Goal: Use online tool/utility: Utilize a website feature to perform a specific function

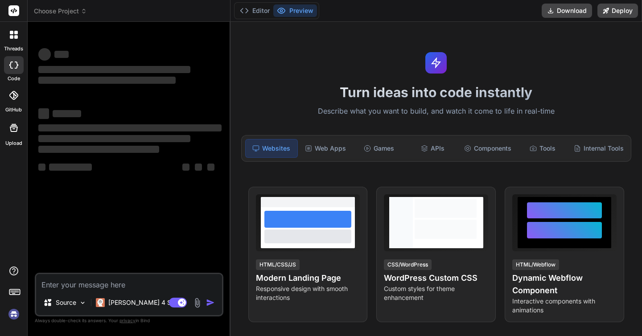
type textarea "x"
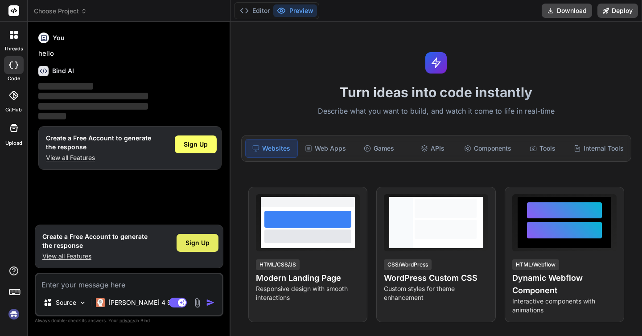
click at [196, 242] on span "Sign Up" at bounding box center [197, 243] width 24 height 9
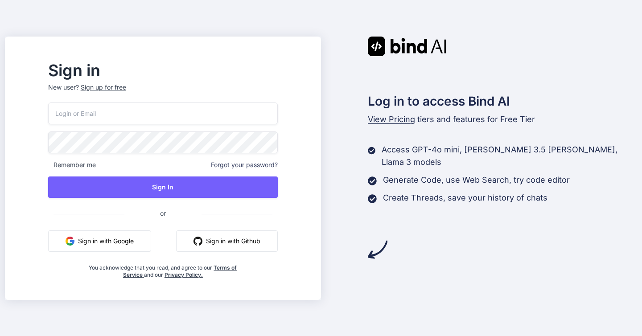
click at [122, 241] on button "Sign in with Google" at bounding box center [99, 240] width 103 height 21
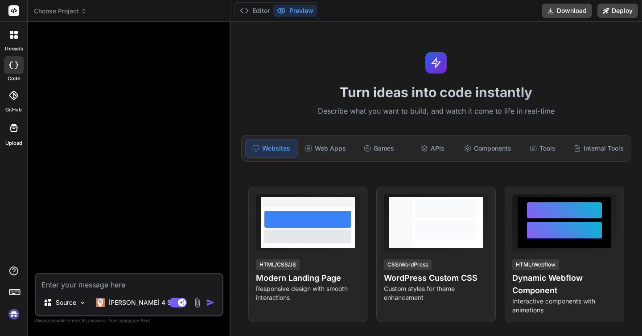
click at [13, 10] on rect at bounding box center [13, 10] width 11 height 11
click at [18, 38] on div at bounding box center [13, 34] width 19 height 19
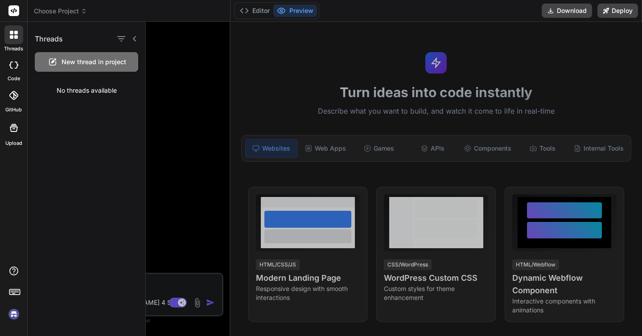
click at [11, 59] on div at bounding box center [14, 65] width 20 height 18
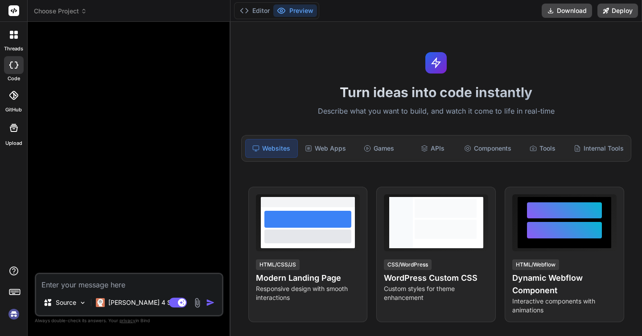
click at [12, 69] on div at bounding box center [14, 65] width 20 height 18
click at [81, 304] on img at bounding box center [83, 303] width 8 height 8
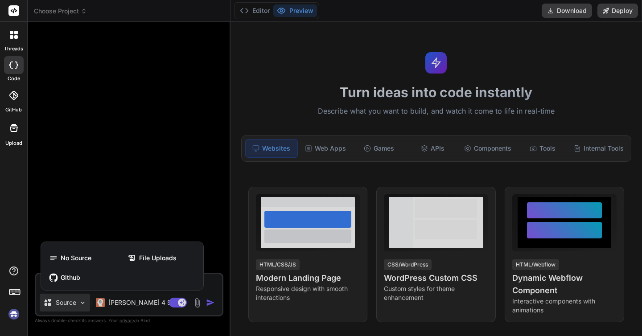
click at [107, 177] on div at bounding box center [321, 168] width 642 height 336
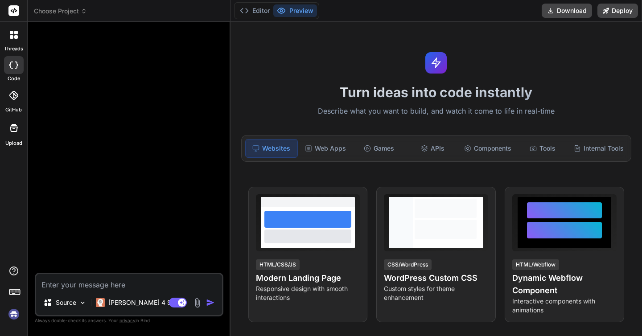
click at [15, 43] on div at bounding box center [13, 34] width 19 height 19
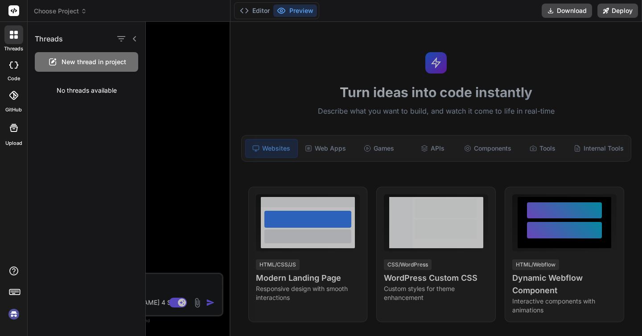
click at [149, 94] on div at bounding box center [394, 179] width 496 height 314
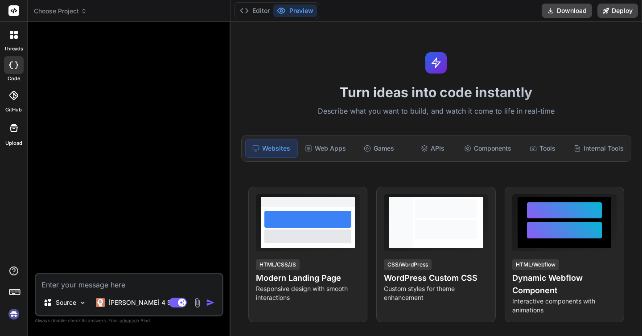
click at [59, 289] on textarea at bounding box center [129, 282] width 186 height 16
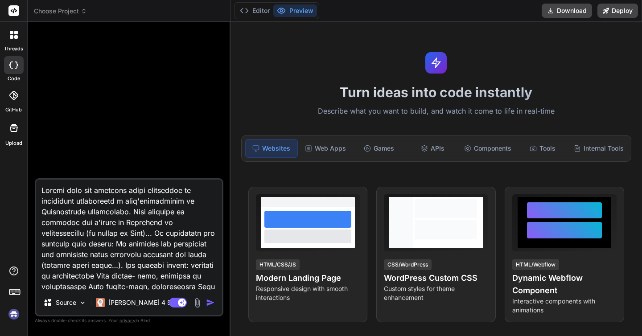
type textarea "x"
type textarea "Loremi dolo sit ametcons adipi elitseddoe te incididunt utlaboreetd m aliq'enim…"
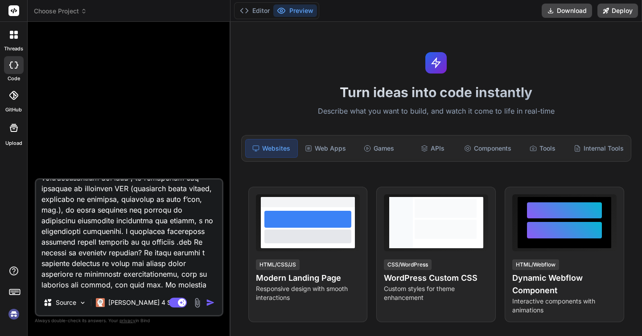
type textarea "x"
type textarea "Loremi dolo sit ametcons adipi elitseddoe te incididunt utlaboreetd m aliq'enim…"
drag, startPoint x: 139, startPoint y: 243, endPoint x: 69, endPoint y: 274, distance: 76.6
click at [69, 274] on textarea at bounding box center [129, 235] width 186 height 111
paste textarea "un sistema completo per la gestione di produzioni cinematografiche, sviluppato …"
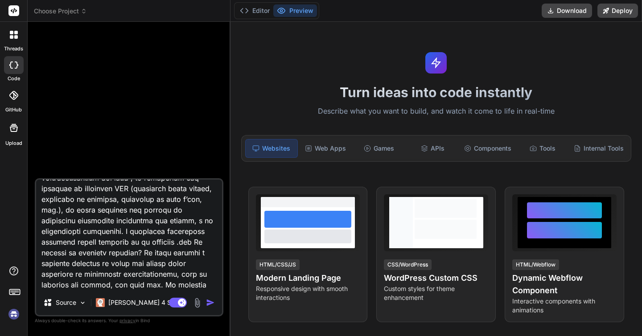
type textarea "x"
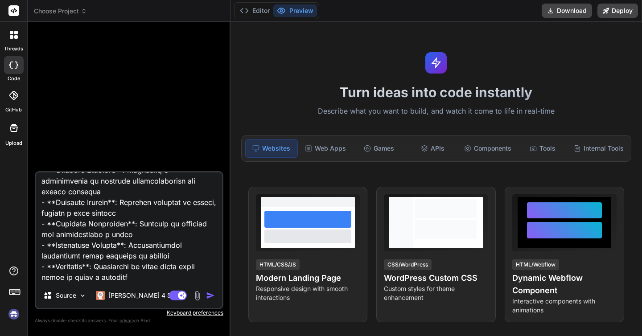
scroll to position [494, 0]
click at [113, 268] on textarea at bounding box center [129, 228] width 186 height 111
type textarea "Loremi dolo sit ametcons adipi elitseddoe te incididunt utlaboreetd m aliq'enim…"
click at [208, 294] on img "button" at bounding box center [210, 295] width 9 height 9
type textarea "x"
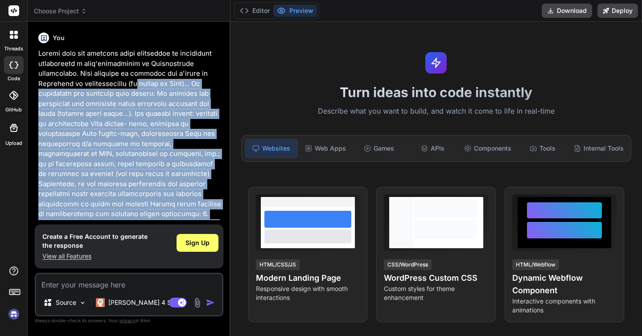
scroll to position [0, 0]
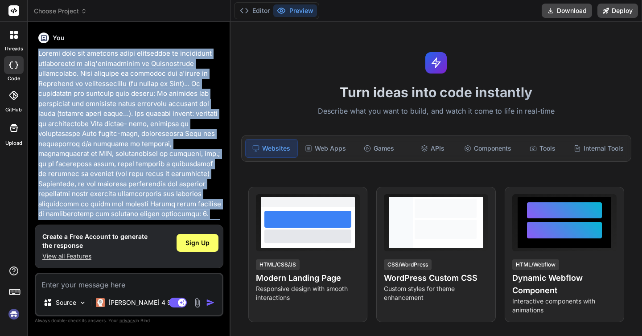
drag, startPoint x: 164, startPoint y: 98, endPoint x: 33, endPoint y: 53, distance: 137.9
click at [33, 53] on div "Bind AI Web Search Created with Pixso. Code Generator You Bind AI ‌ ‌ ‌ ‌ Creat…" at bounding box center [129, 179] width 203 height 314
copy p "Loremi dolo sit ametcons adipi elitseddoe te incididunt utlaboreetd m aliq'enim…"
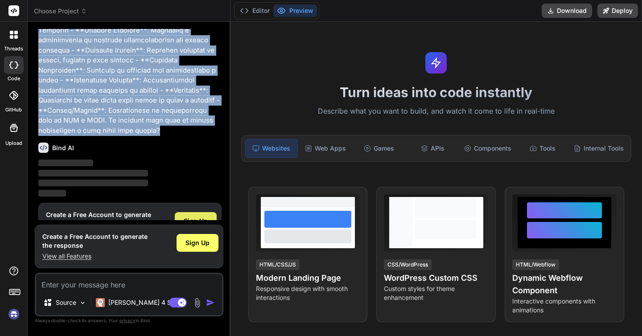
scroll to position [394, 0]
click at [195, 217] on span "Sign Up" at bounding box center [196, 221] width 24 height 9
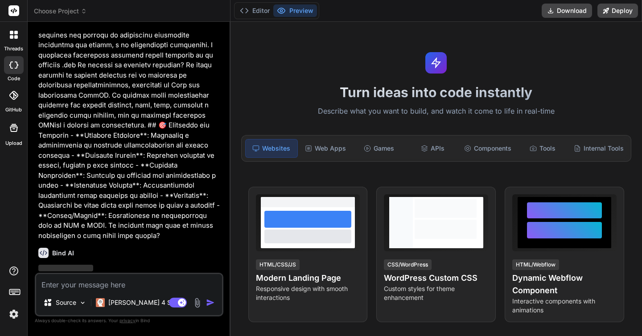
scroll to position [289, 0]
click at [142, 287] on textarea at bounding box center [129, 282] width 186 height 16
paste textarea "Loremi dolo sit ametcons adipi elitseddoe te incididunt utlaboreetd m aliq'enim…"
type textarea "x"
type textarea "Loremi dolo sit ametcons adipi elitseddoe te incididunt utlaboreetd m aliq'enim…"
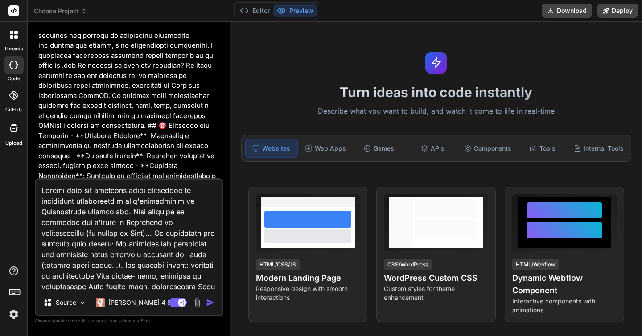
scroll to position [451, 0]
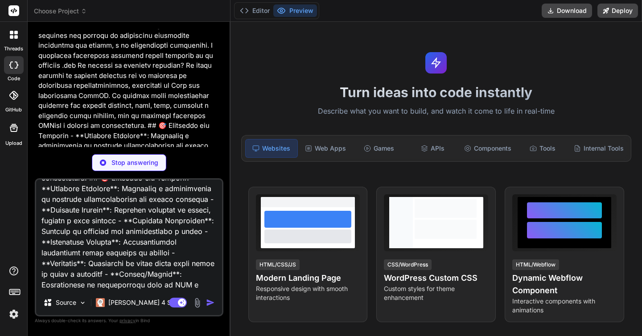
type textarea "x"
type textarea "Loremi dolo sit ametcons adipi elitseddoe te incididunt utlaboreetd m aliq'enim…"
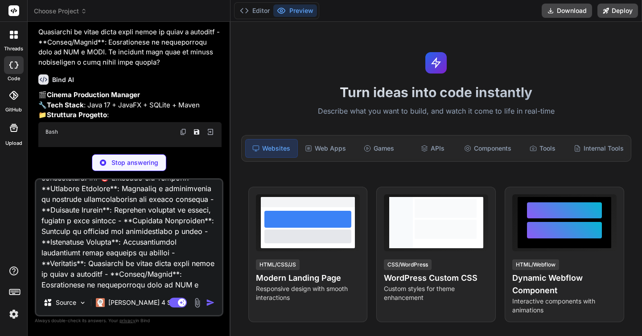
scroll to position [463, 0]
click at [92, 284] on textarea at bounding box center [129, 235] width 186 height 111
type textarea "x"
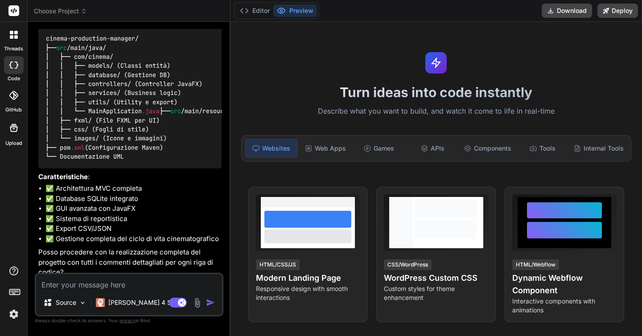
scroll to position [577, 0]
type textarea "x"
type textarea "S"
type textarea "x"
type textarea "Si"
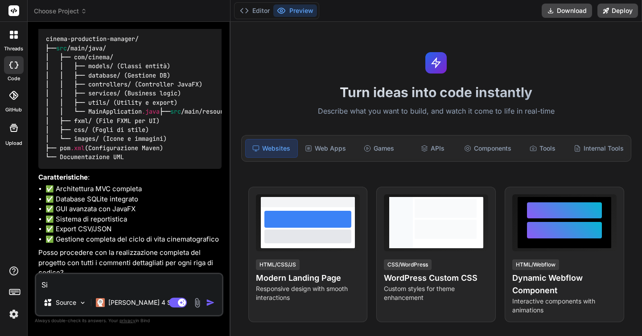
type textarea "x"
type textarea "Si"
type textarea "x"
type textarea "Si g"
type textarea "x"
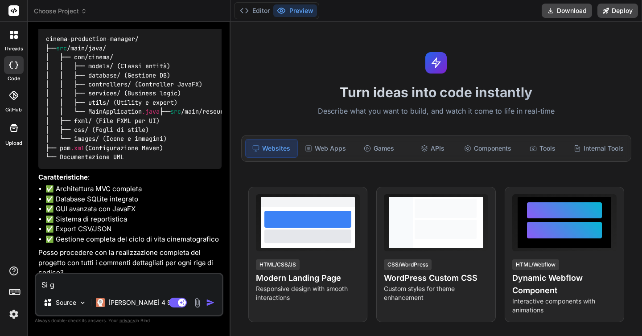
type textarea "Si gr"
type textarea "x"
type textarea "Si gra"
type textarea "x"
type textarea "Si graz"
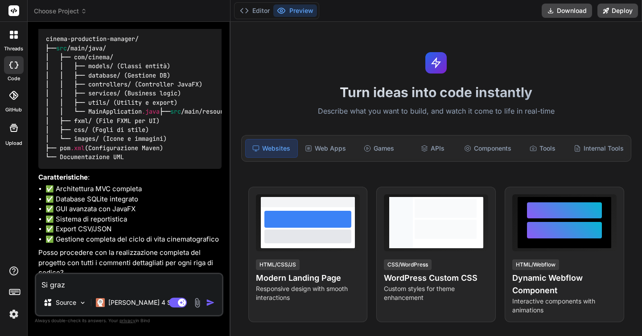
type textarea "x"
type textarea "Si grazi"
type textarea "x"
type textarea "Si grazie"
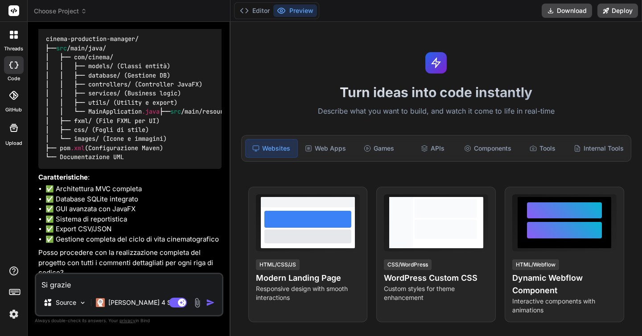
click at [212, 306] on img "button" at bounding box center [210, 302] width 9 height 9
type textarea "x"
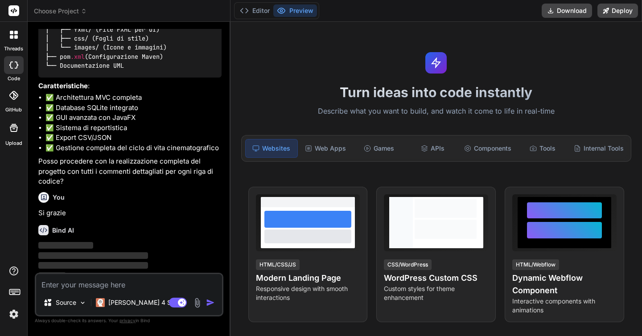
scroll to position [660, 0]
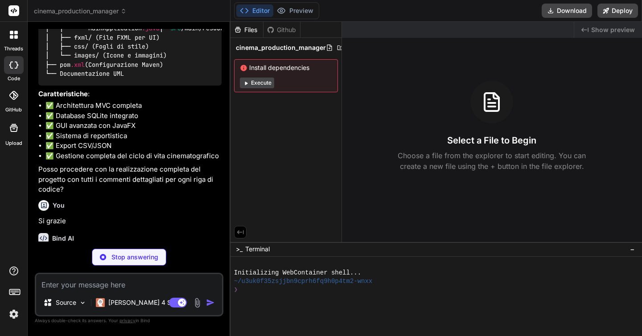
click at [263, 85] on button "Execute" at bounding box center [257, 83] width 34 height 11
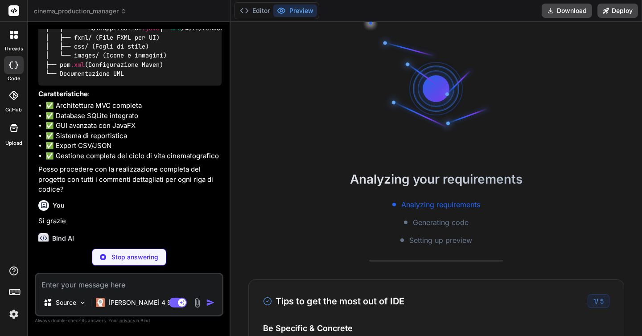
scroll to position [8, 0]
click at [255, 8] on button "Editor" at bounding box center [254, 10] width 37 height 12
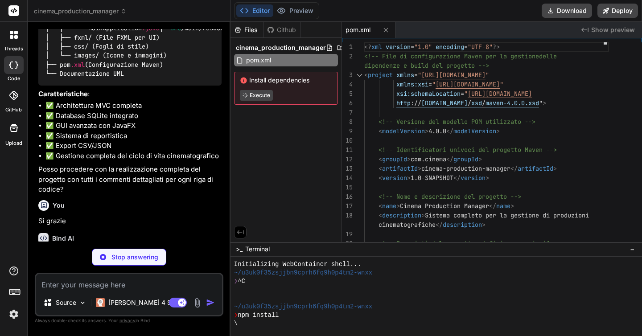
type textarea "x"
type textarea "/** * Verifica se la persona è disponibile (metodo placeholder) * In una versio…"
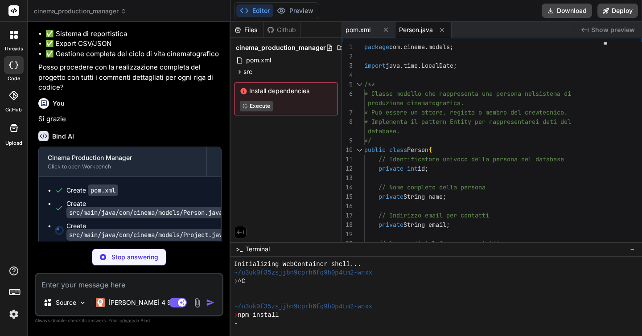
scroll to position [0, 0]
type textarea "x"
type textarea "}"
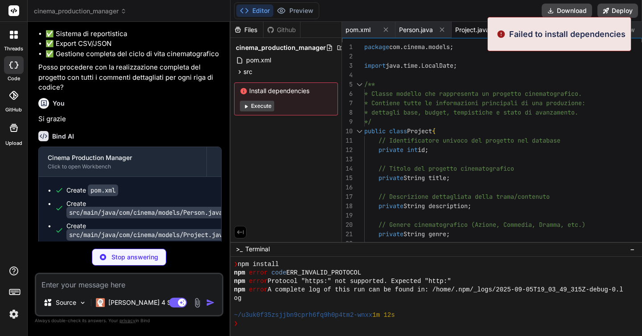
scroll to position [59, 0]
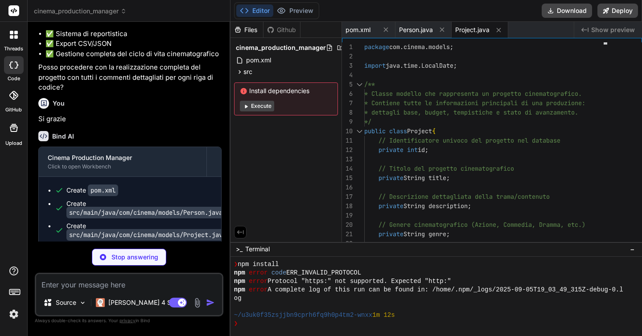
click at [260, 106] on button "Execute" at bounding box center [257, 106] width 34 height 11
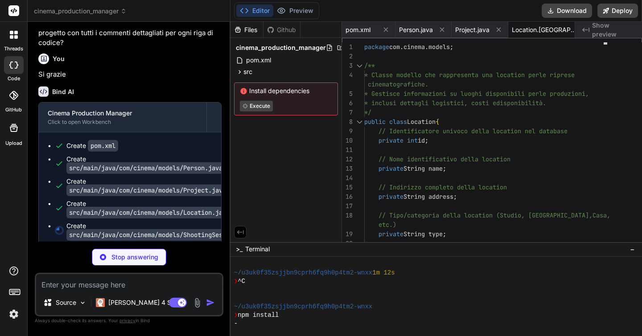
scroll to position [0, 81]
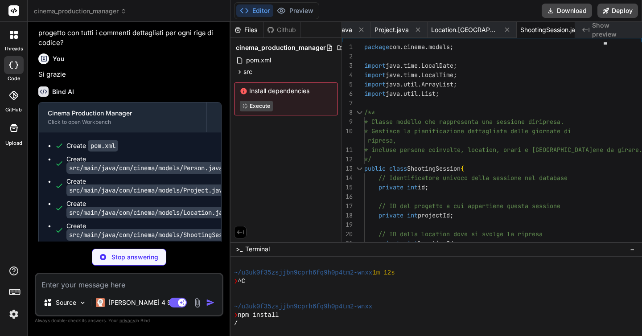
type textarea "x"
type textarea "return true; } catch (SQLException e) { System.err.println("Errore nel ripristi…"
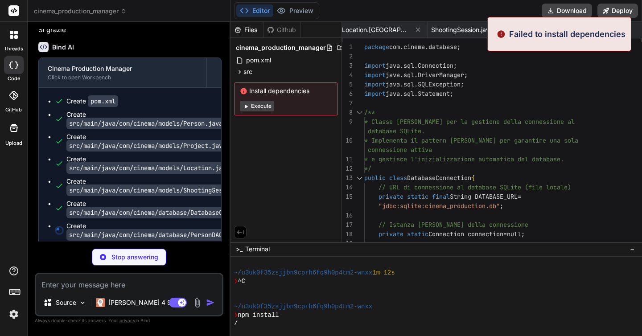
scroll to position [152, 0]
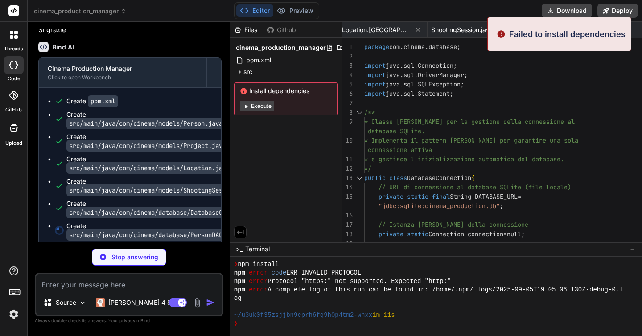
click at [258, 110] on button "Execute" at bounding box center [257, 106] width 34 height 11
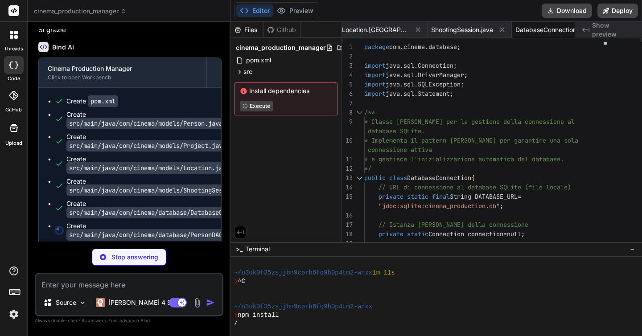
scroll to position [0, 0]
type textarea "x"
type textarea "return person; } }"
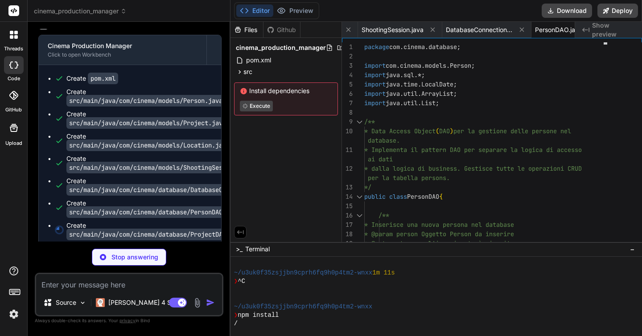
scroll to position [874, 0]
type textarea "x"
type textarea "project.setStatus(Project.ProjectStatus.valueOf(rs.getString("status"))); proje…"
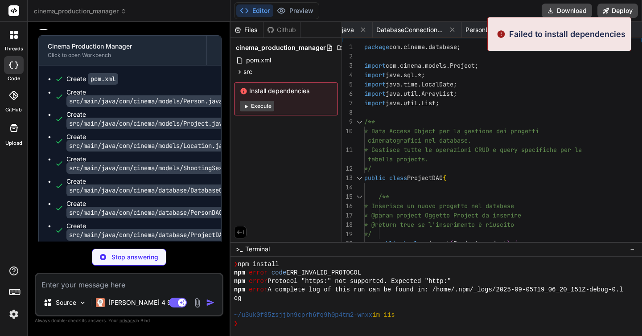
scroll to position [246, 0]
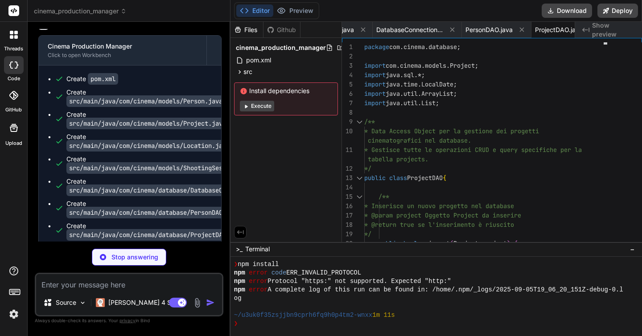
click at [263, 103] on button "Execute" at bounding box center [257, 106] width 34 height 11
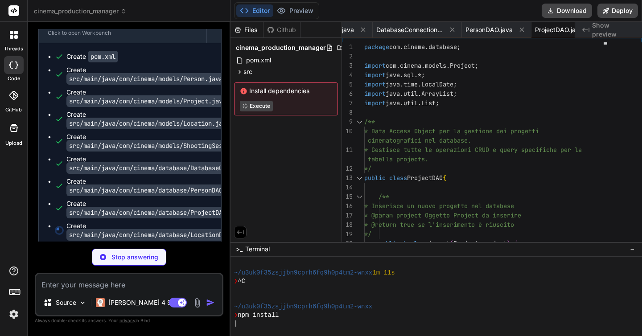
scroll to position [0, 0]
type textarea "x"
type textarea "return location; } }"
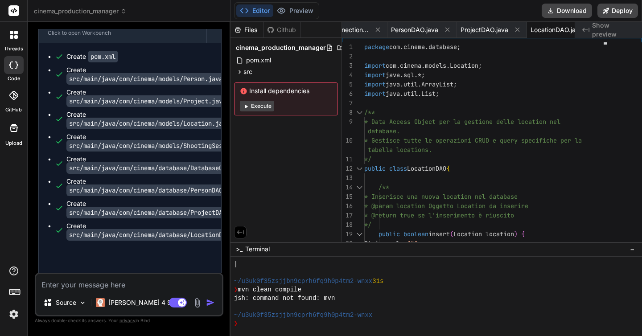
scroll to position [364, 0]
click at [260, 107] on button "Execute" at bounding box center [257, 106] width 34 height 11
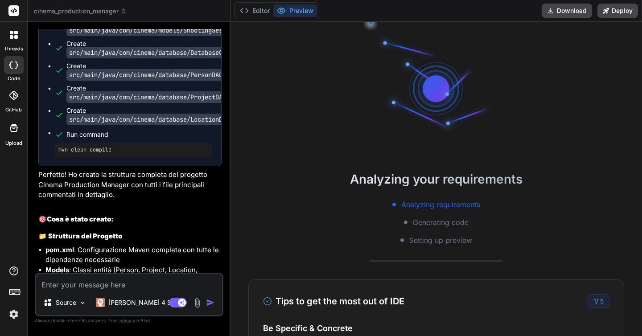
scroll to position [1016, 0]
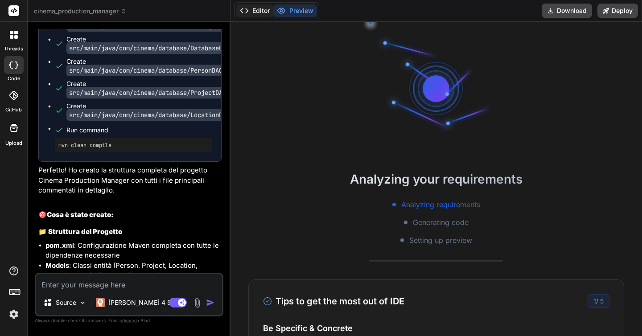
click at [260, 9] on button "Editor" at bounding box center [254, 10] width 37 height 12
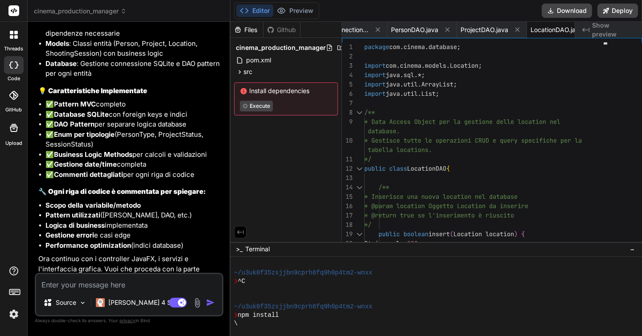
scroll to position [1238, 0]
click at [85, 282] on textarea at bounding box center [129, 282] width 186 height 16
type textarea "x"
type textarea "s"
type textarea "x"
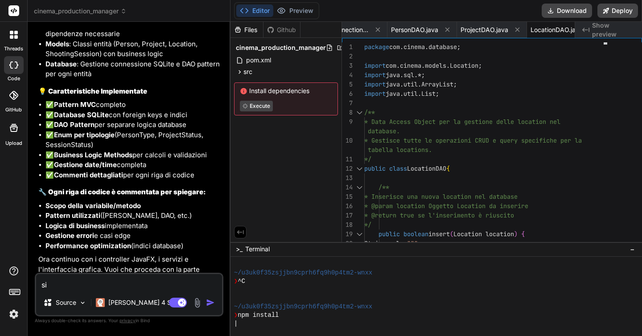
scroll to position [0, 0]
type textarea "si"
click at [211, 303] on img "button" at bounding box center [210, 302] width 9 height 9
type textarea "x"
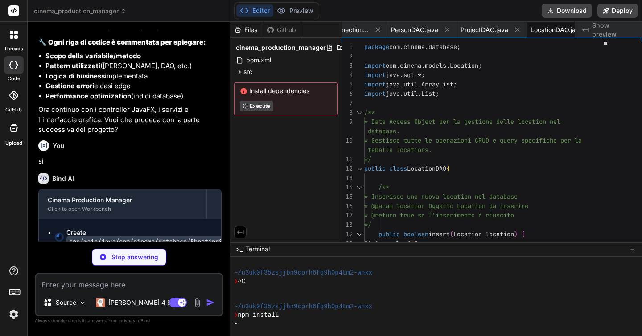
scroll to position [457, 0]
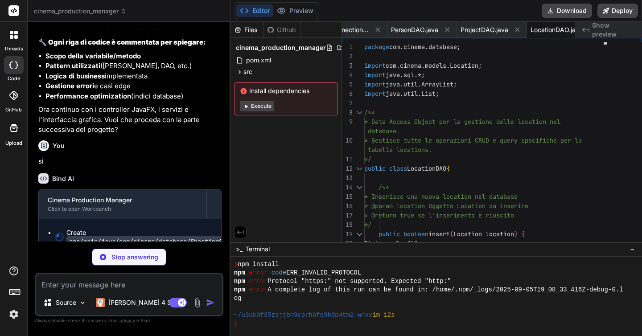
type textarea "x"
type textarea "} }"
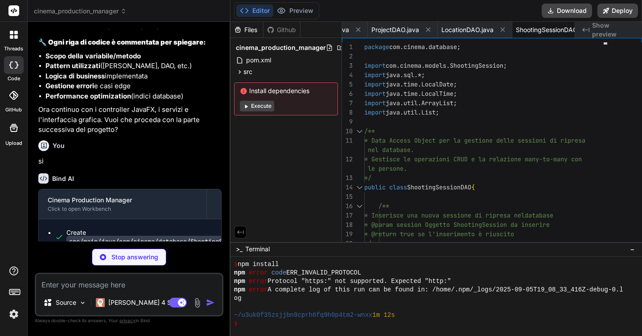
click at [250, 108] on button "Execute" at bounding box center [257, 106] width 34 height 11
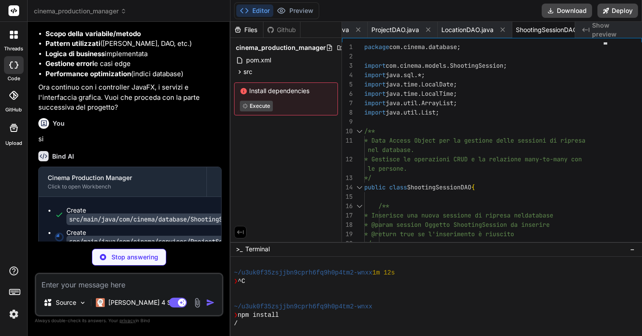
scroll to position [0, 0]
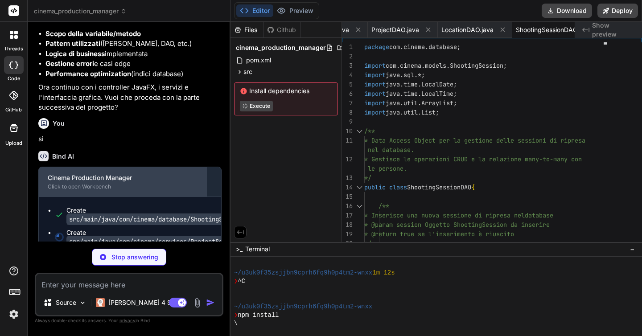
type textarea "x"
type textarea "newStatus == Project.ProjectStatus.PRODUCTION; case COMPLETED -> false; // Stat…"
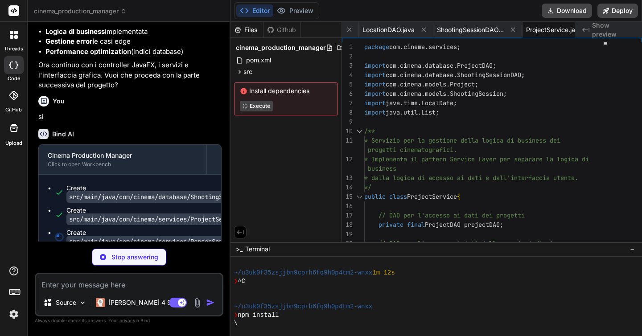
scroll to position [551, 0]
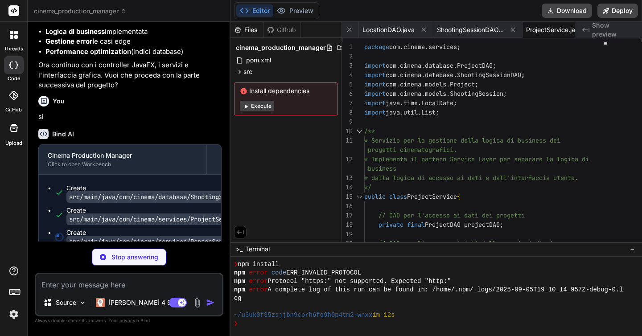
type textarea "x"
type textarea "} }"
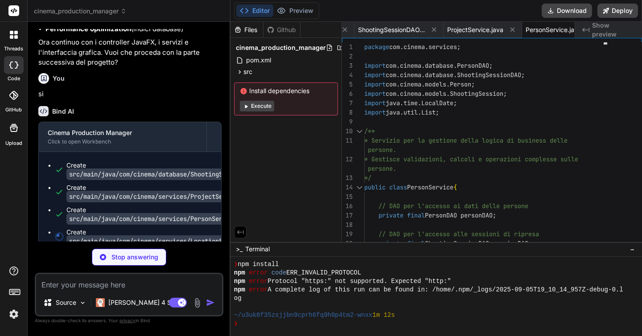
scroll to position [1454, 0]
click at [271, 107] on button "Execute" at bounding box center [257, 106] width 34 height 11
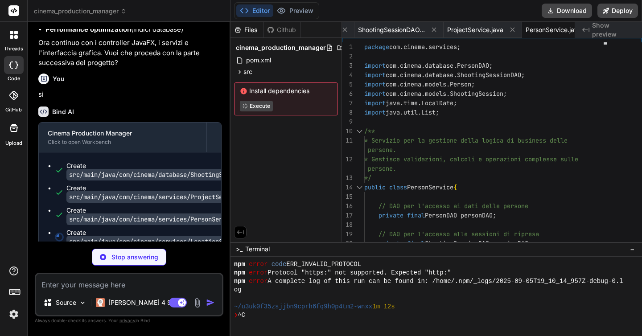
scroll to position [593, 0]
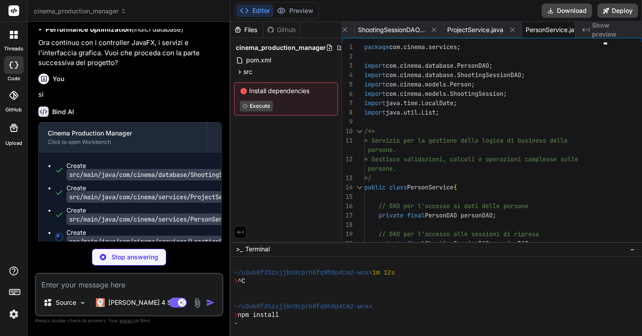
type textarea "x"
type textarea "*/ private boolean isValidPhoneNumber(String phone) { // Regex semplificata per…"
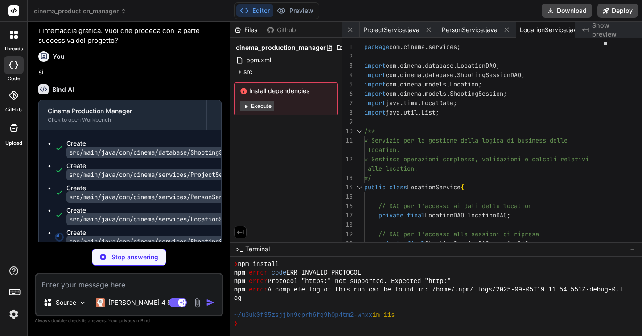
scroll to position [0, 0]
click at [265, 107] on button "Execute" at bounding box center [257, 106] width 34 height 11
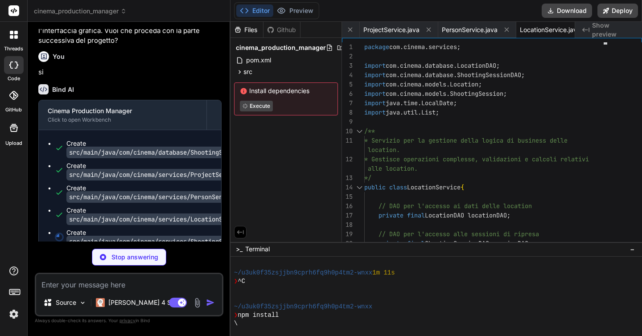
type textarea "x"
type textarea "getPersonIds()); } }"
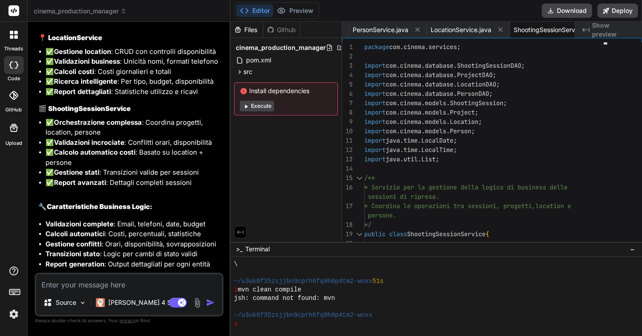
scroll to position [1938, 0]
click at [80, 286] on textarea at bounding box center [129, 282] width 186 height 16
type textarea "x"
type textarea "s"
type textarea "x"
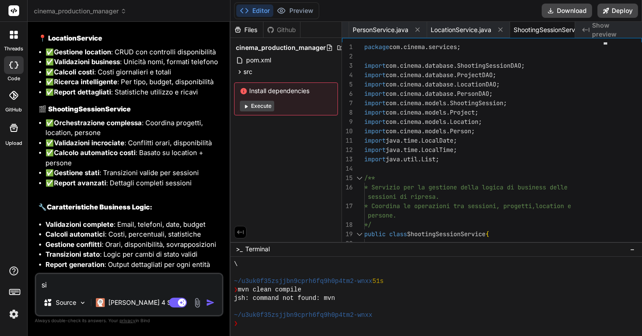
type textarea "si"
click at [207, 303] on img "button" at bounding box center [210, 302] width 9 height 9
type textarea "x"
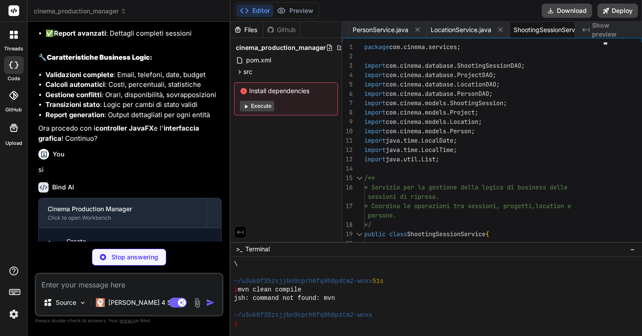
scroll to position [0, 0]
type textarea "x"
type textarea "public PersonService getPersonService() { return personService; } public Locati…"
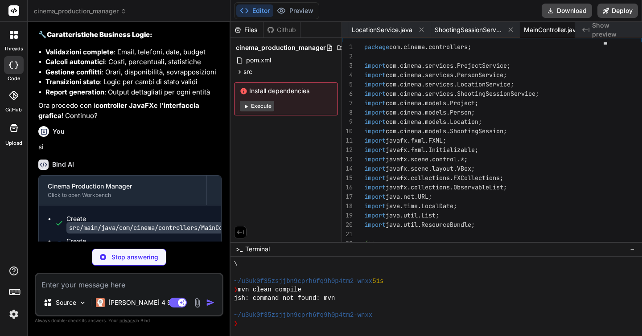
scroll to position [2110, 0]
click at [261, 106] on button "Execute" at bounding box center [257, 106] width 34 height 11
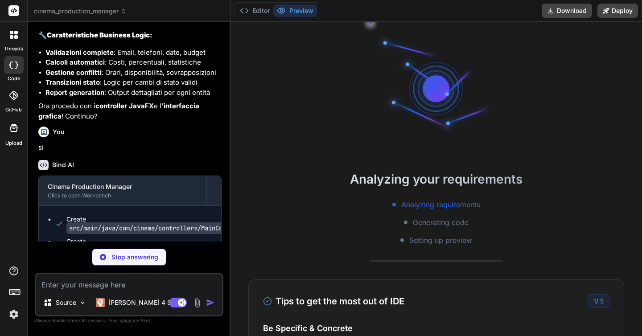
scroll to position [805, 0]
click at [253, 11] on button "Editor" at bounding box center [254, 10] width 37 height 12
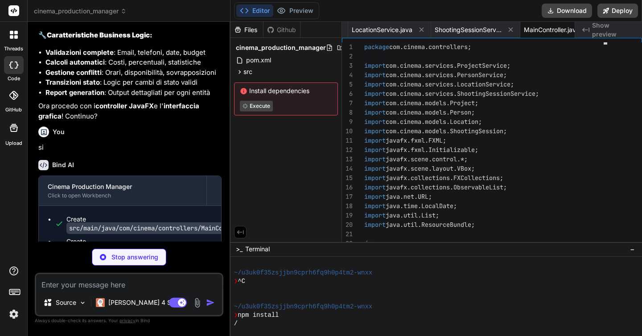
type textarea "x"
type textarea "private void showInfo(String message) { Alert alert = new Alert(Alert.AlertType…"
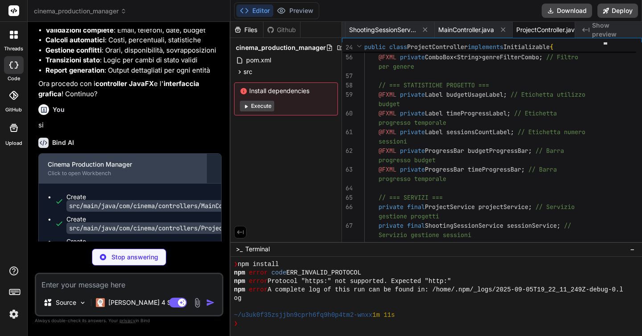
scroll to position [0, 0]
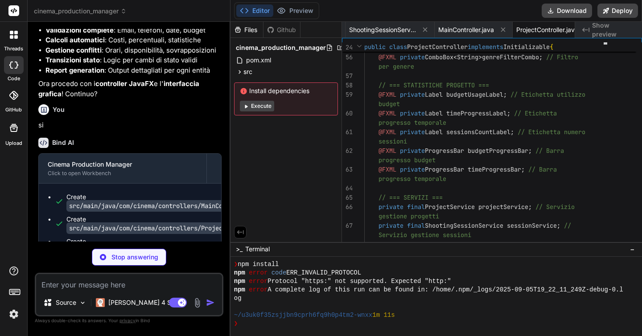
type textarea "x"
type textarea "*/ private void showInfo(String message) { Alert alert = new Alert(Alert.AlertT…"
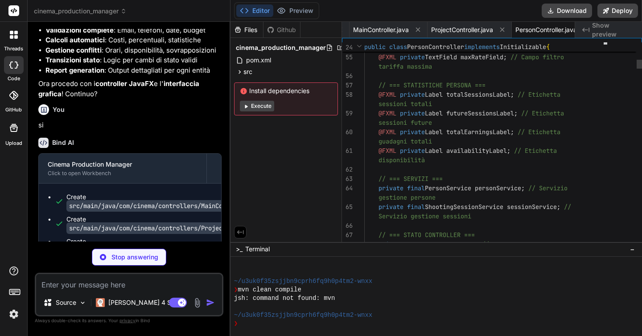
scroll to position [923, 0]
type textarea "x"
click at [378, 28] on span "MainController.java" at bounding box center [381, 29] width 56 height 9
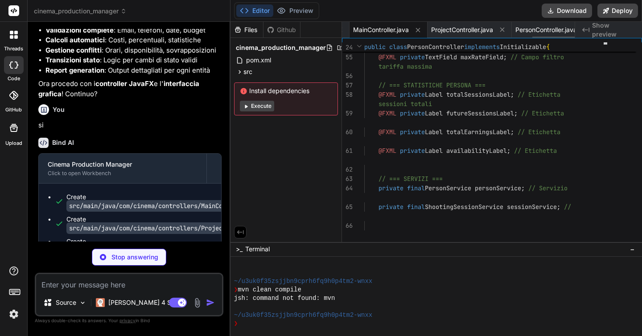
type textarea "public PersonService getPersonService() { return personService; } public Locati…"
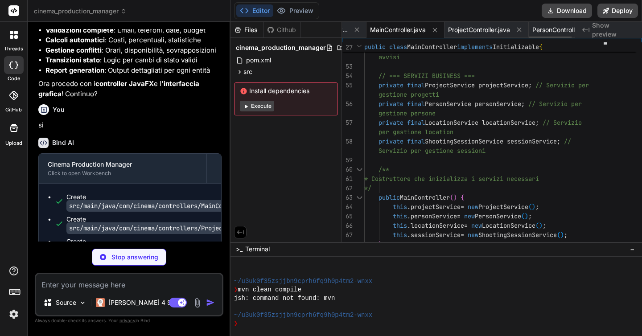
click at [370, 27] on span "MainController.java" at bounding box center [398, 29] width 56 height 9
type textarea "x"
click at [359, 31] on span "pom.xml" at bounding box center [357, 29] width 25 height 9
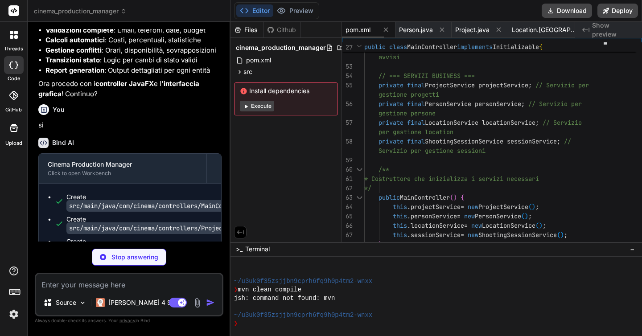
type textarea "</build> </project>"
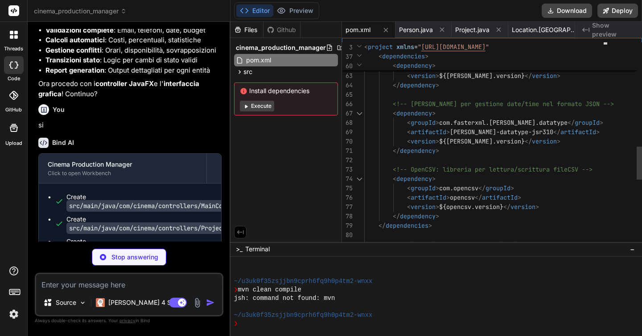
type textarea "x"
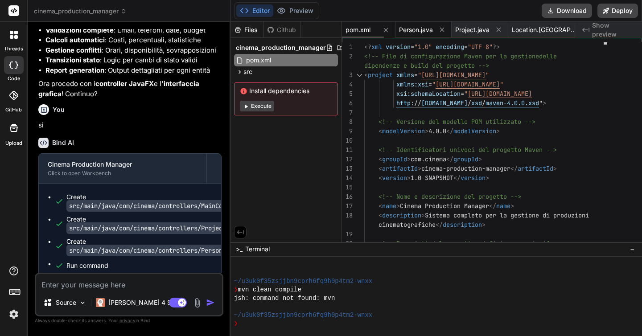
click at [418, 30] on span "Person.java" at bounding box center [416, 29] width 34 height 9
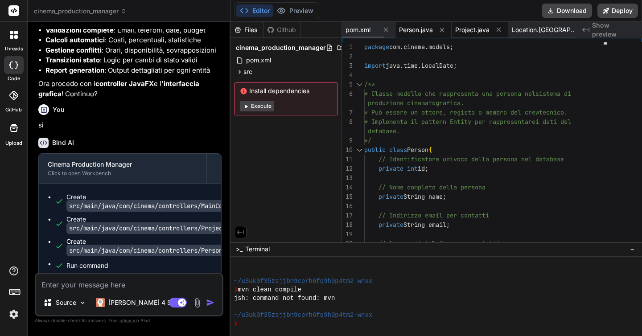
click at [481, 25] on span "Project.java" at bounding box center [472, 29] width 34 height 9
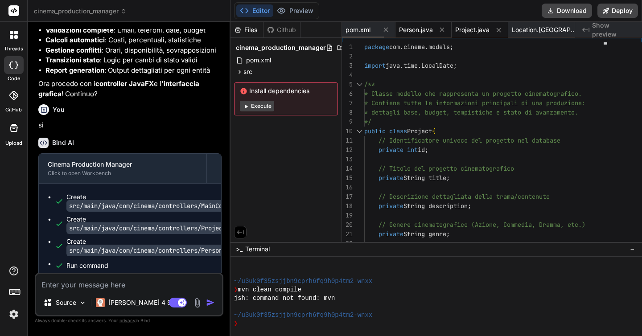
click at [417, 28] on span "Person.java" at bounding box center [416, 29] width 34 height 9
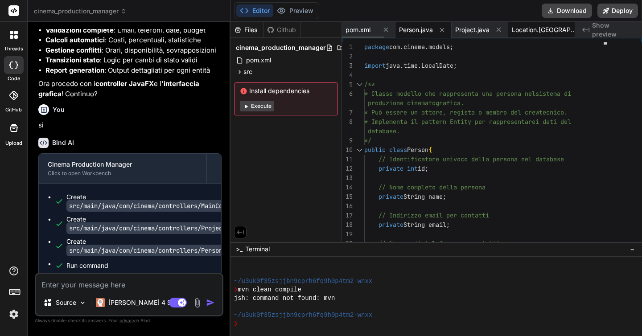
click at [539, 32] on span "Location.[GEOGRAPHIC_DATA]" at bounding box center [545, 29] width 67 height 9
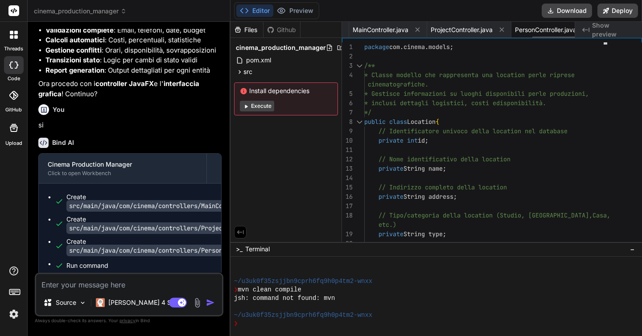
click at [519, 30] on span "PersonController.java" at bounding box center [546, 29] width 62 height 9
type textarea "*/ private void showInfo(String message) { Alert alert = new Alert(Alert.AlertT…"
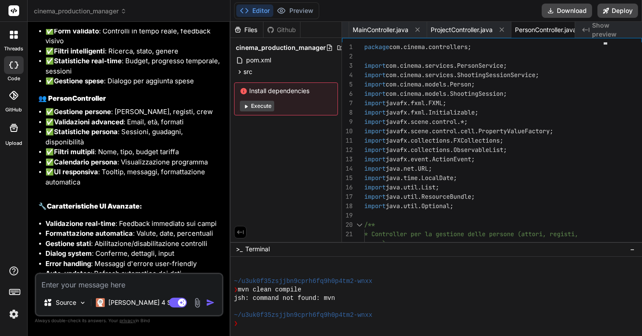
click at [99, 280] on textarea at bounding box center [129, 282] width 186 height 16
type textarea "x"
type textarea "s"
type textarea "x"
type textarea "si"
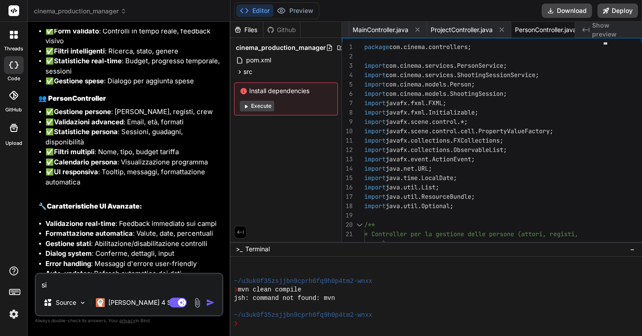
click at [210, 303] on img "button" at bounding box center [210, 302] width 9 height 9
type textarea "x"
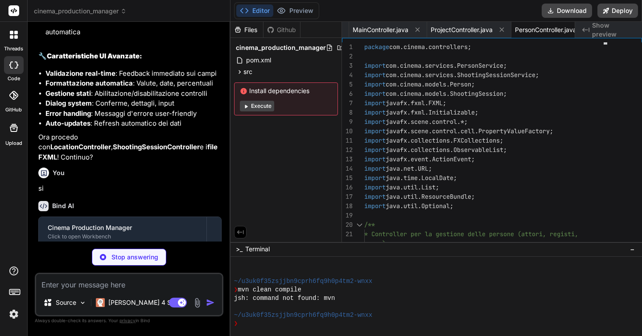
scroll to position [2753, 0]
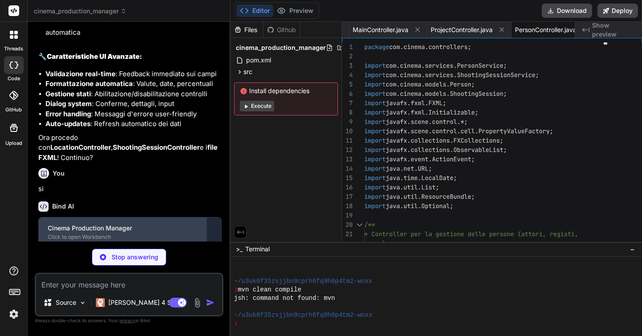
type textarea "x"
type textarea "private void showInfo(String message) { Alert alert = new Alert(Alert.AlertType…"
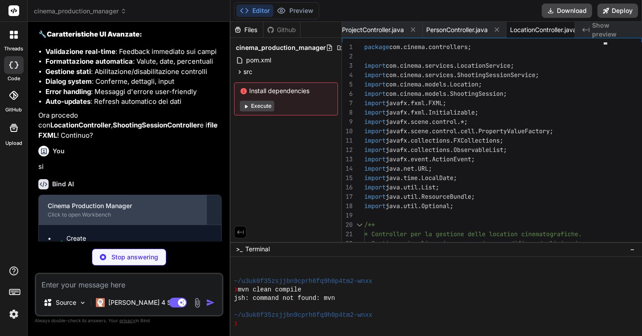
scroll to position [0, 0]
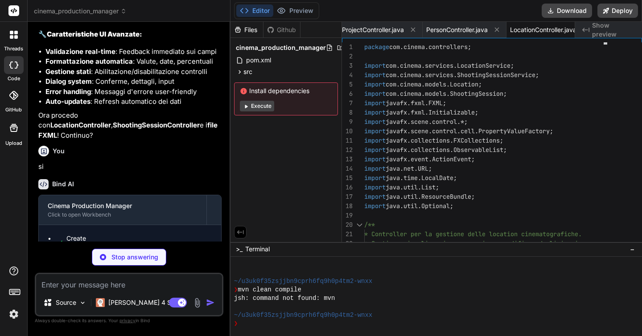
click at [271, 108] on button "Execute" at bounding box center [257, 106] width 34 height 11
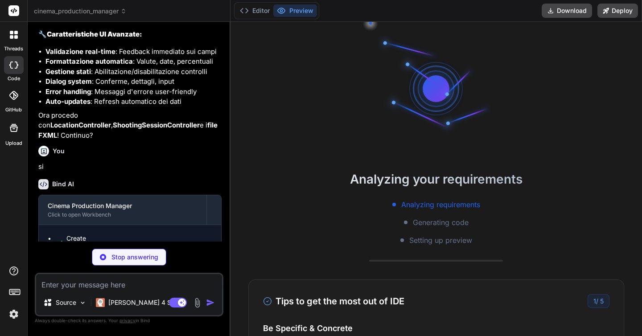
scroll to position [966, 0]
click at [253, 12] on button "Editor" at bounding box center [254, 10] width 37 height 12
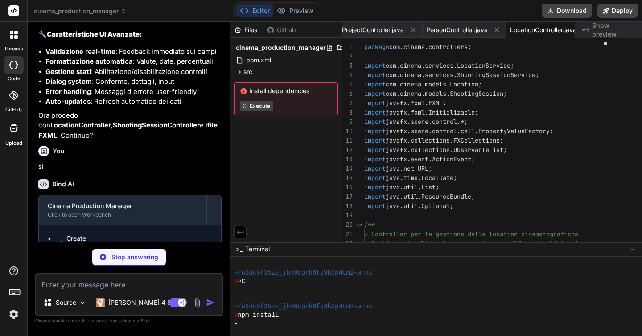
type textarea "x"
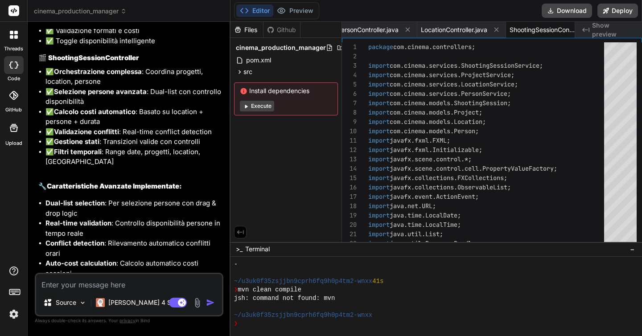
scroll to position [0, 0]
click at [98, 283] on textarea at bounding box center [129, 282] width 186 height 16
type textarea "x"
type textarea "s"
type textarea "x"
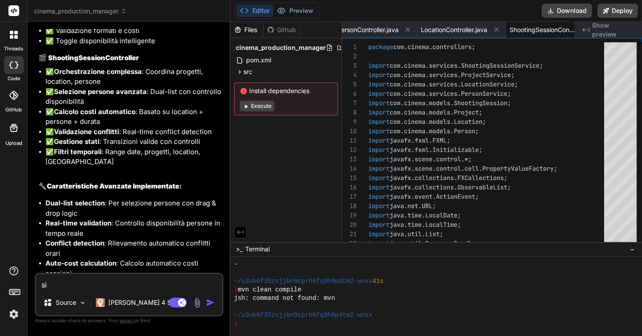
type textarea "si"
click at [207, 301] on img "button" at bounding box center [210, 302] width 9 height 9
type textarea "x"
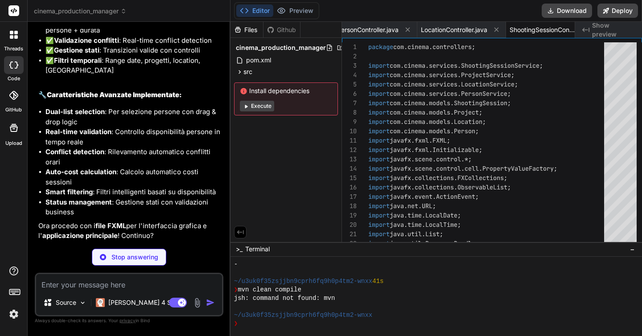
type textarea "x"
type textarea "}"
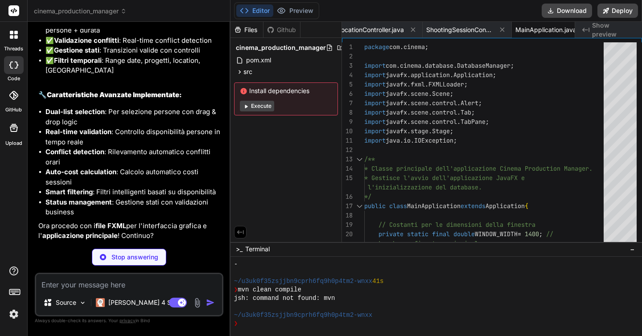
type textarea "x"
type textarea "</VBox> </VBox> </VBox> </content> </ScrollPane>"
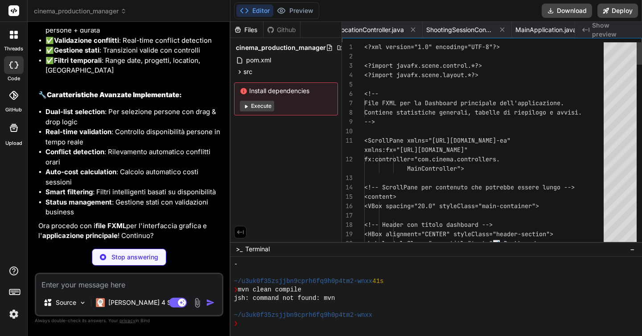
scroll to position [0, 1383]
type textarea "x"
type textarea "text="❌ Annulla" /> </HBox> </VBox> </ScrollPane> </VBox> </SplitPane> </center…"
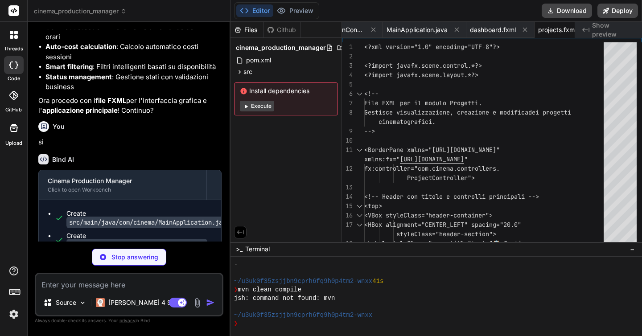
scroll to position [0, 0]
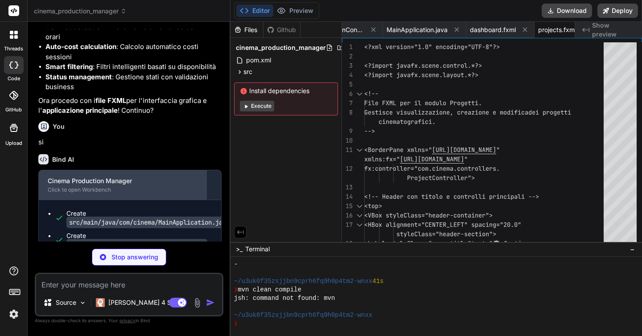
type textarea "x"
type textarea "</VBox> </ScrollPane> </VBox> </SplitPane> </center> </BorderPane>"
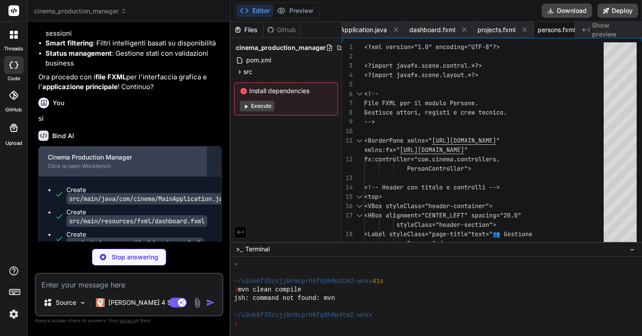
scroll to position [3536, 0]
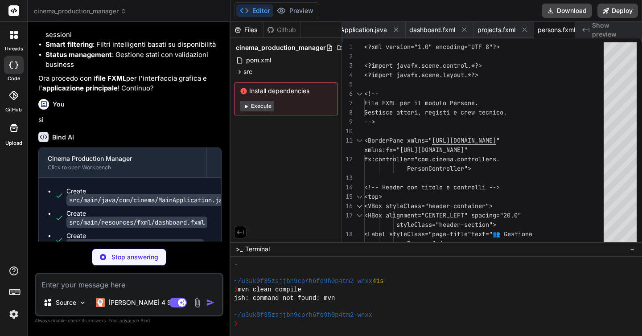
type textarea "x"
type textarea "</SplitPane> </center> </BorderPane>"
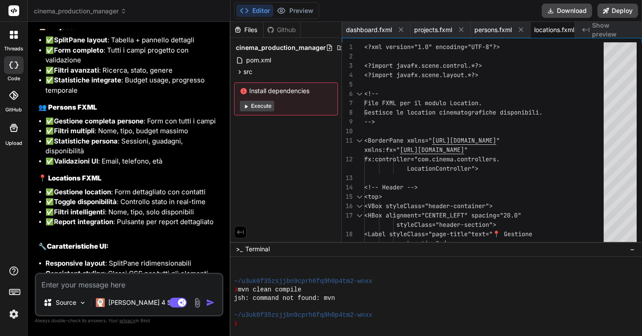
scroll to position [0, 0]
click at [66, 285] on textarea at bounding box center [129, 282] width 186 height 16
type textarea "x"
type textarea "s"
type textarea "x"
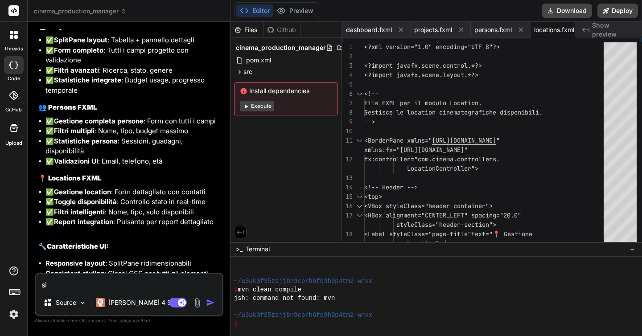
type textarea "si"
click at [211, 303] on img "button" at bounding box center [210, 302] width 9 height 9
type textarea "x"
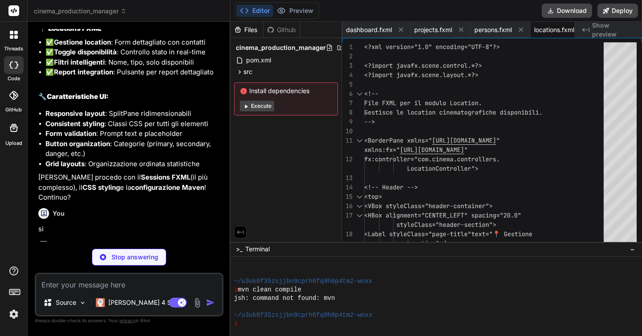
type textarea "x"
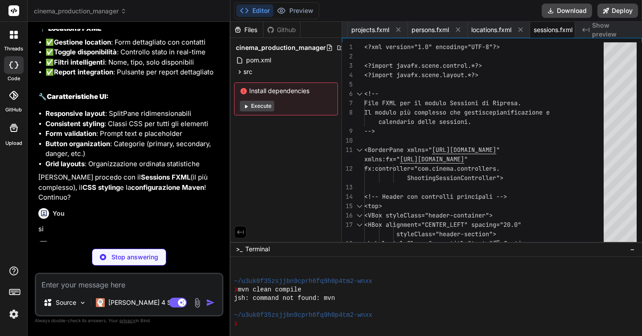
type textarea "x"
type textarea "}"
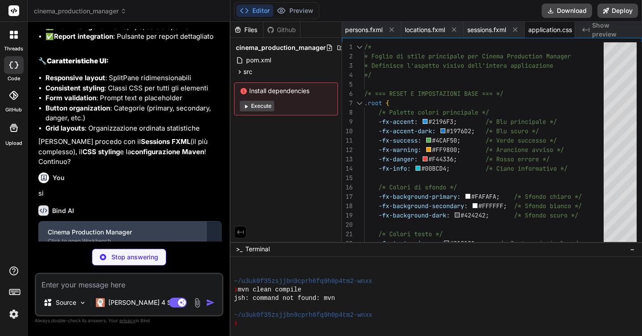
scroll to position [0, 0]
type textarea "x"
type textarea "</project>"
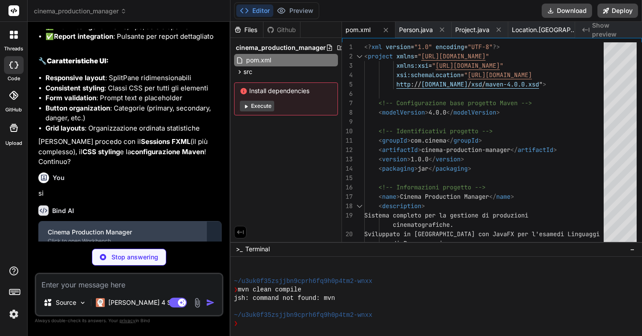
type textarea "x"
type textarea "- Apache Foundation per le eccellenti librerie open-source **⭐ Se questo proget…"
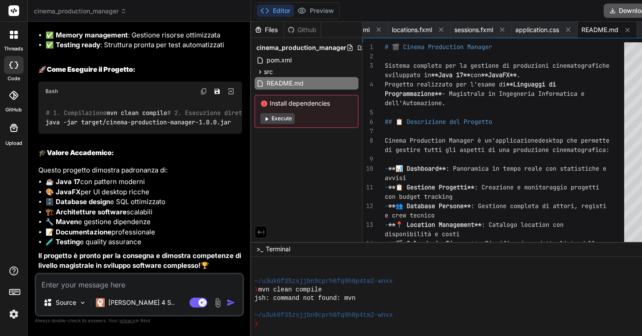
click at [604, 10] on button "Download" at bounding box center [629, 11] width 50 height 14
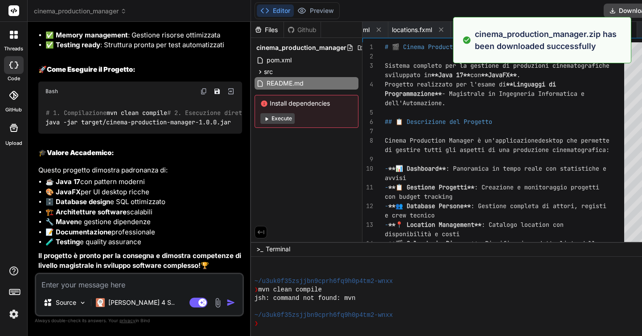
click at [88, 285] on textarea at bounding box center [139, 282] width 206 height 16
type textarea "x"
type textarea "M"
type textarea "x"
type textarea "Mi"
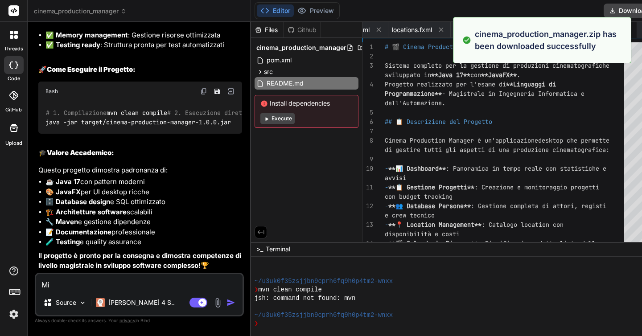
type textarea "x"
type textarea "Mi"
type textarea "x"
type textarea "Mi d"
type textarea "x"
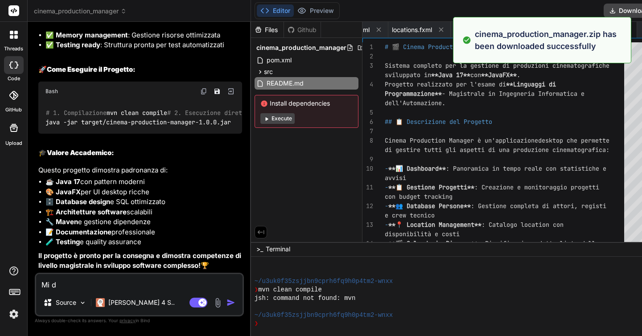
type textarea "Mi di"
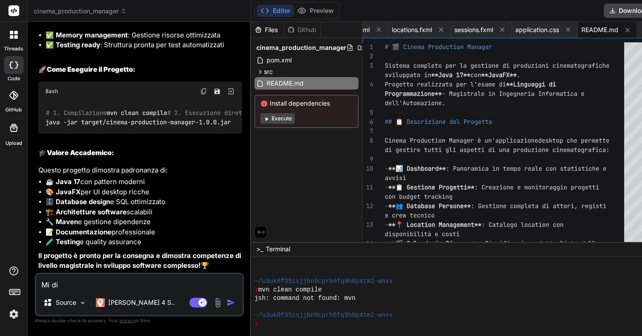
type textarea "x"
type textarea "Mi dic"
type textarea "x"
type textarea "Mi dici"
type textarea "x"
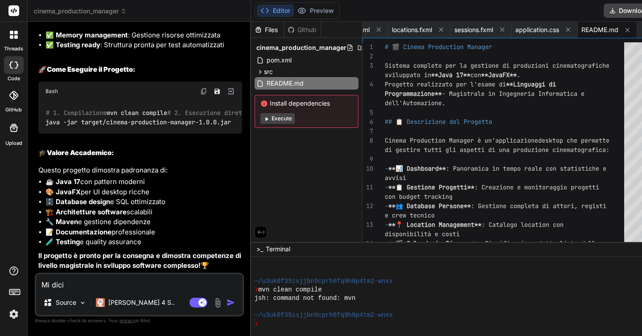
type textarea "Mi dici"
type textarea "x"
type textarea "Mi dici c"
type textarea "x"
type textarea "Mi dici co"
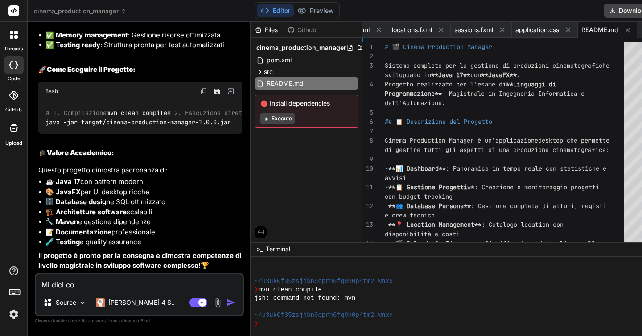
type textarea "x"
type textarea "Mi dici com"
type textarea "x"
type textarea "Mi dici come"
type textarea "x"
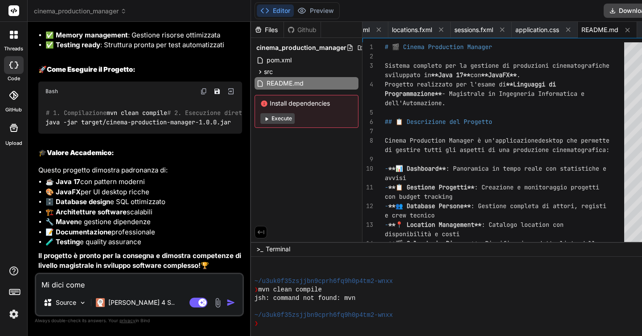
type textarea "Mi dici come"
type textarea "x"
type textarea "Mi dici come d"
type textarea "x"
type textarea "Mi dici come de"
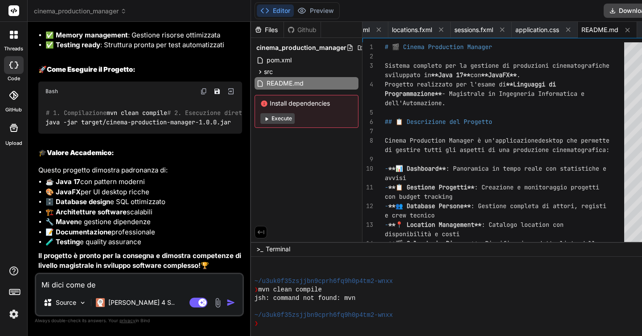
type textarea "x"
type textarea "Mi dici come dev"
type textarea "x"
type textarea "Mi dici come devo"
type textarea "x"
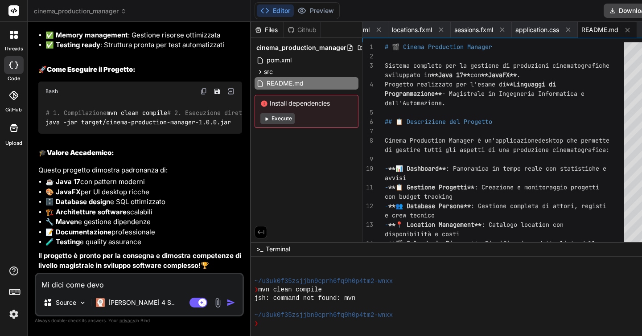
type textarea "Mi dici come devo"
type textarea "x"
type textarea "Mi dici come devo f"
type textarea "x"
type textarea "Mi dici come devo fa"
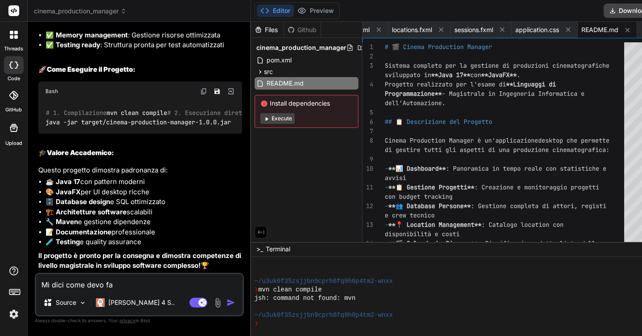
type textarea "x"
type textarea "Mi dici come devo far"
type textarea "x"
type textarea "Mi dici come devo fare"
type textarea "x"
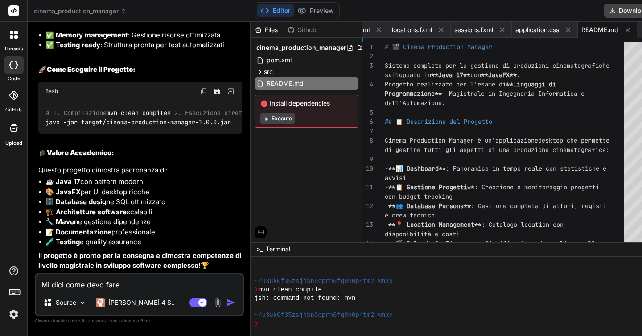
type textarea "Mi dici come devo fare"
type textarea "x"
type textarea "Mi dici come devo fare p"
type textarea "x"
type textarea "Mi dici come devo fare pa"
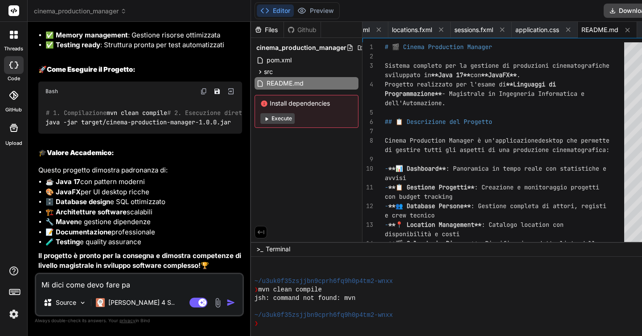
type textarea "x"
type textarea "Mi dici come devo fare pas"
type textarea "x"
type textarea "Mi dici come devo fare pass"
type textarea "x"
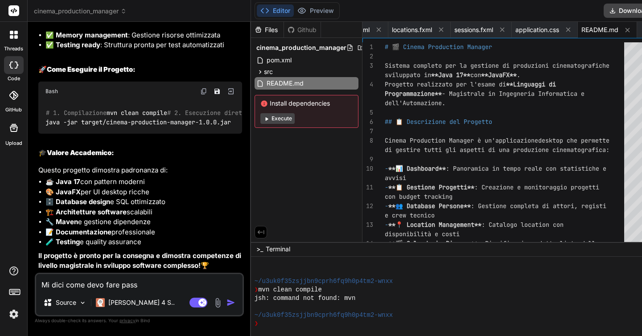
type textarea "Mi dici come devo fare passo"
type textarea "x"
type textarea "Mi dici come devo fare passo"
type textarea "x"
type textarea "Mi dici come devo fare passo p"
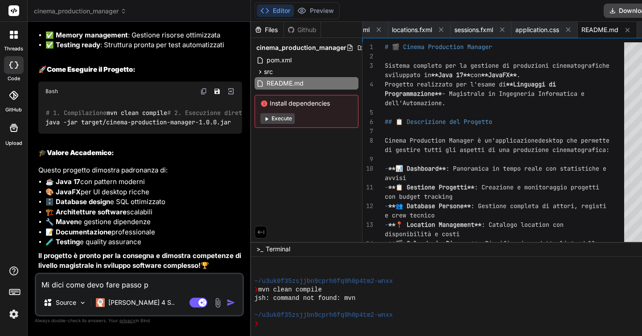
type textarea "x"
type textarea "Mi dici come devo fare passo pa"
type textarea "x"
type textarea "Mi dici come devo fare passo pas"
type textarea "x"
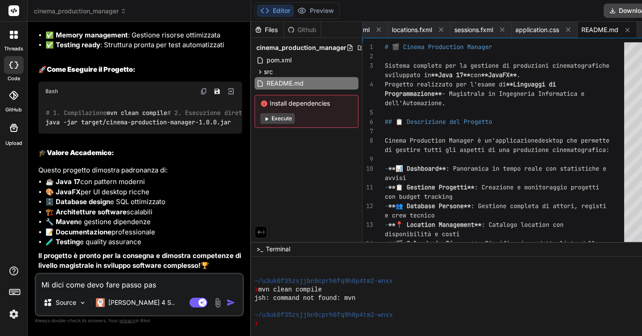
type textarea "Mi dici come devo fare passo pass"
type textarea "x"
type textarea "Mi dici come devo fare passo passo"
type textarea "x"
type textarea "Mi dici come devo fare passo passo"
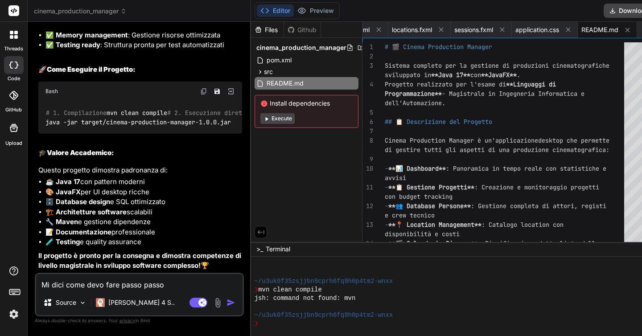
type textarea "x"
type textarea "Mi dici come devo fare passo passo p"
type textarea "x"
type textarea "Mi dici come devo fare passo passo pe"
type textarea "x"
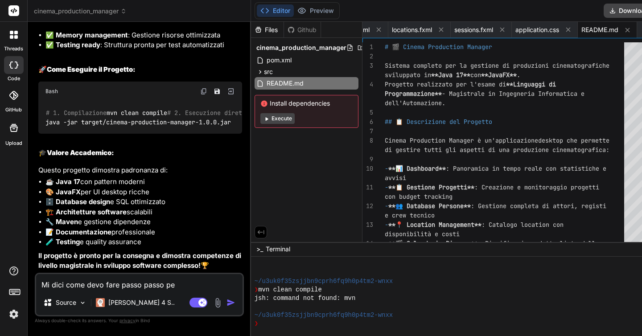
type textarea "Mi dici come devo fare passo passo per"
type textarea "x"
type textarea "Mi dici come devo fare passo passo per"
type textarea "x"
type textarea "Mi dici come devo fare passo passo per p"
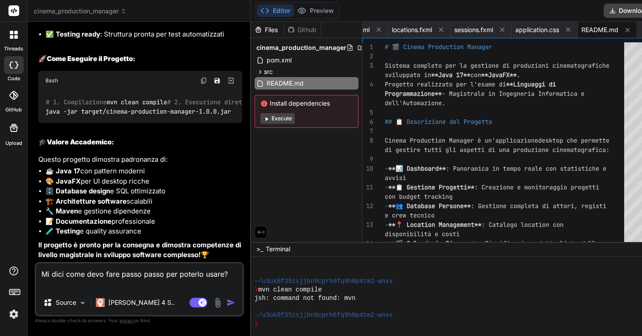
click at [226, 304] on img "button" at bounding box center [230, 302] width 9 height 9
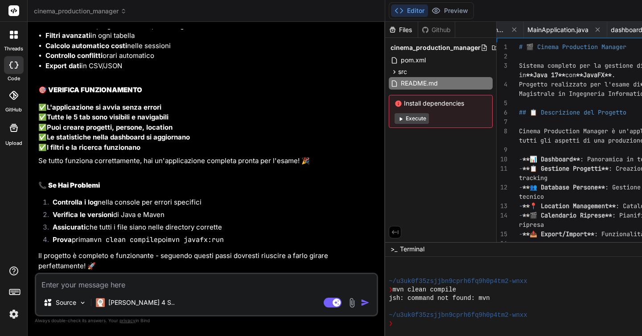
click at [78, 284] on textarea at bounding box center [206, 282] width 341 height 16
click at [361, 302] on img "button" at bounding box center [365, 302] width 9 height 9
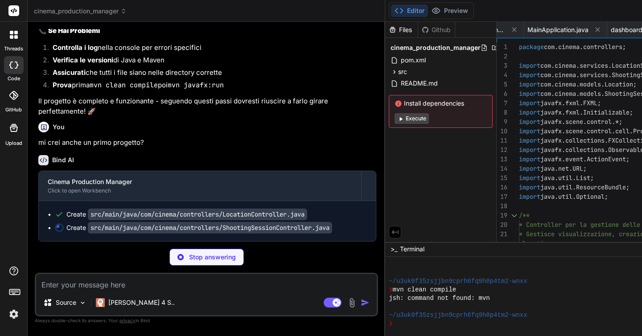
click at [395, 121] on button "Execute" at bounding box center [412, 118] width 34 height 11
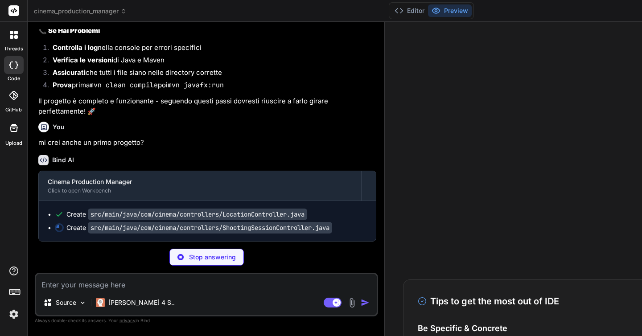
scroll to position [1220, 0]
click at [391, 10] on button "Editor" at bounding box center [409, 10] width 37 height 12
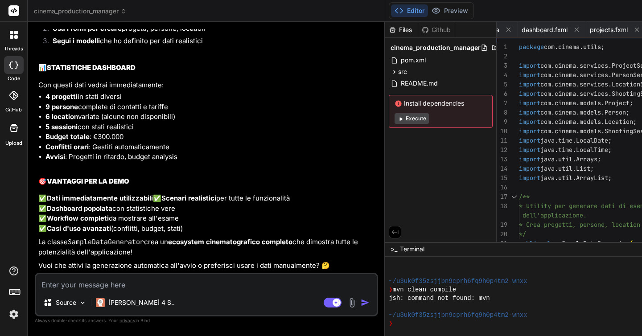
scroll to position [0, 0]
click at [115, 281] on textarea at bounding box center [206, 282] width 341 height 16
click at [361, 303] on img "button" at bounding box center [365, 302] width 9 height 9
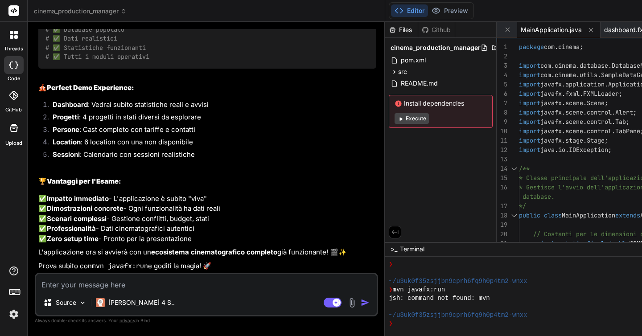
click at [107, 289] on textarea at bounding box center [206, 282] width 341 height 16
click at [86, 278] on textarea at bounding box center [206, 282] width 341 height 16
click at [361, 304] on img "button" at bounding box center [365, 302] width 9 height 9
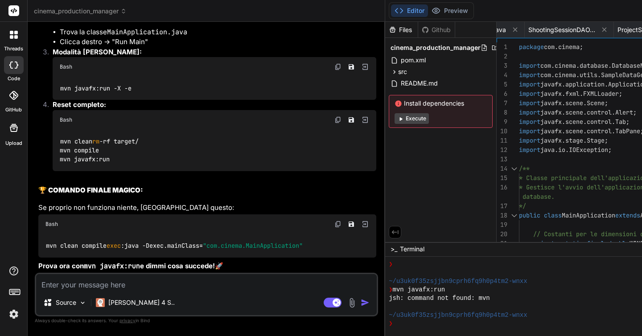
scroll to position [11497, 0]
click at [395, 120] on button "Execute" at bounding box center [412, 118] width 34 height 11
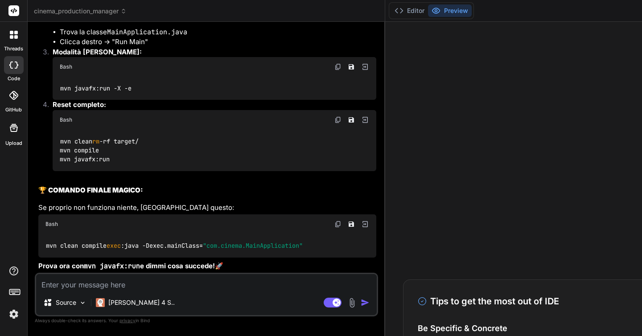
scroll to position [1525, 0]
click at [391, 14] on button "Editor" at bounding box center [409, 10] width 37 height 12
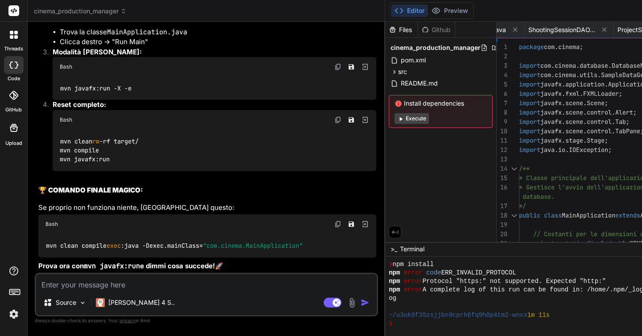
scroll to position [0, 0]
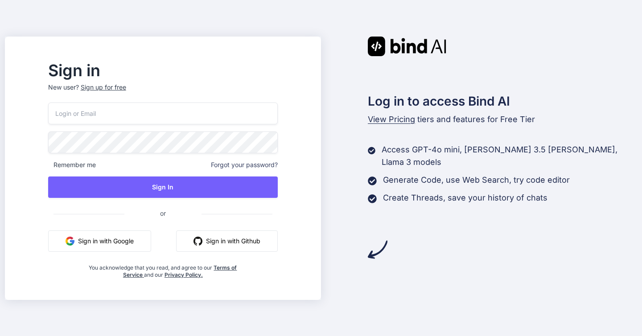
click at [145, 246] on button "Sign in with Google" at bounding box center [99, 240] width 103 height 21
